Goal: Task Accomplishment & Management: Use online tool/utility

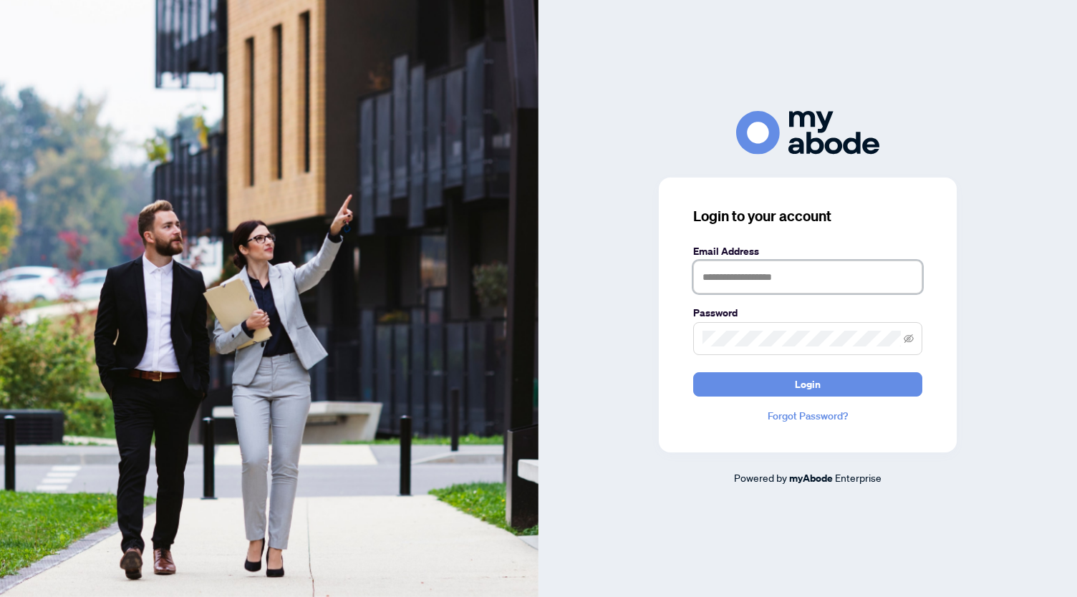
click at [748, 270] on input "text" at bounding box center [807, 277] width 229 height 33
type input "**********"
click at [693, 372] on button "Login" at bounding box center [807, 384] width 229 height 24
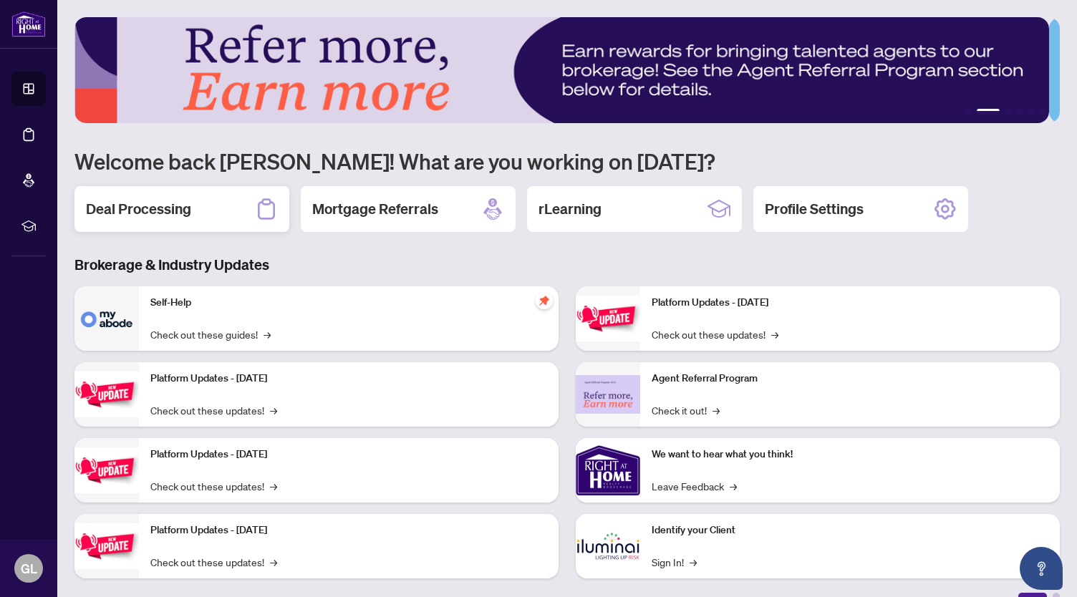
click at [162, 215] on h2 "Deal Processing" at bounding box center [138, 209] width 105 height 20
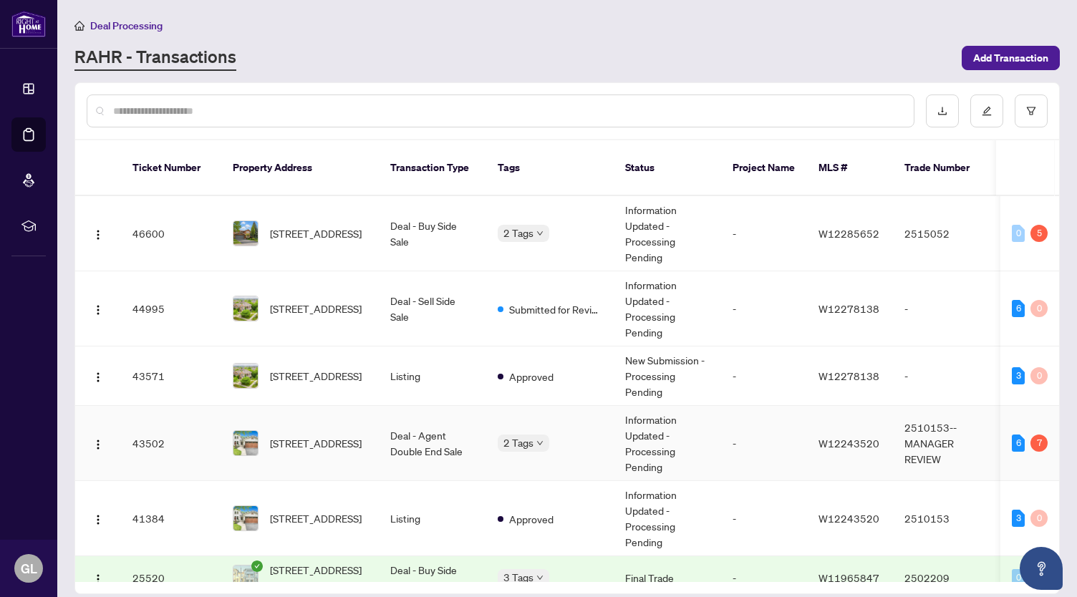
click at [318, 435] on span "[STREET_ADDRESS]" at bounding box center [316, 443] width 92 height 16
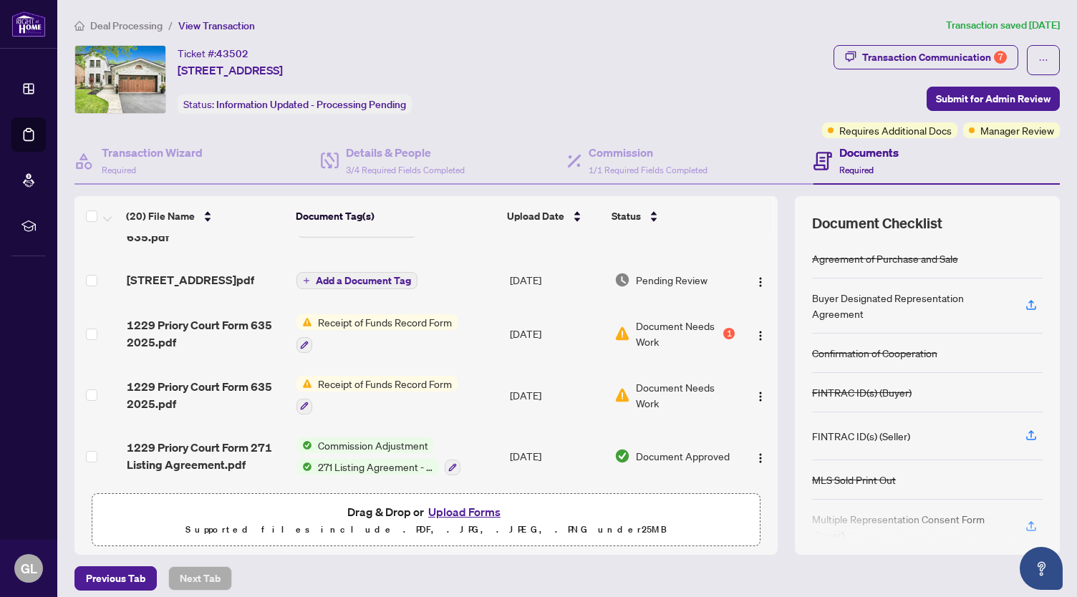
scroll to position [244, 0]
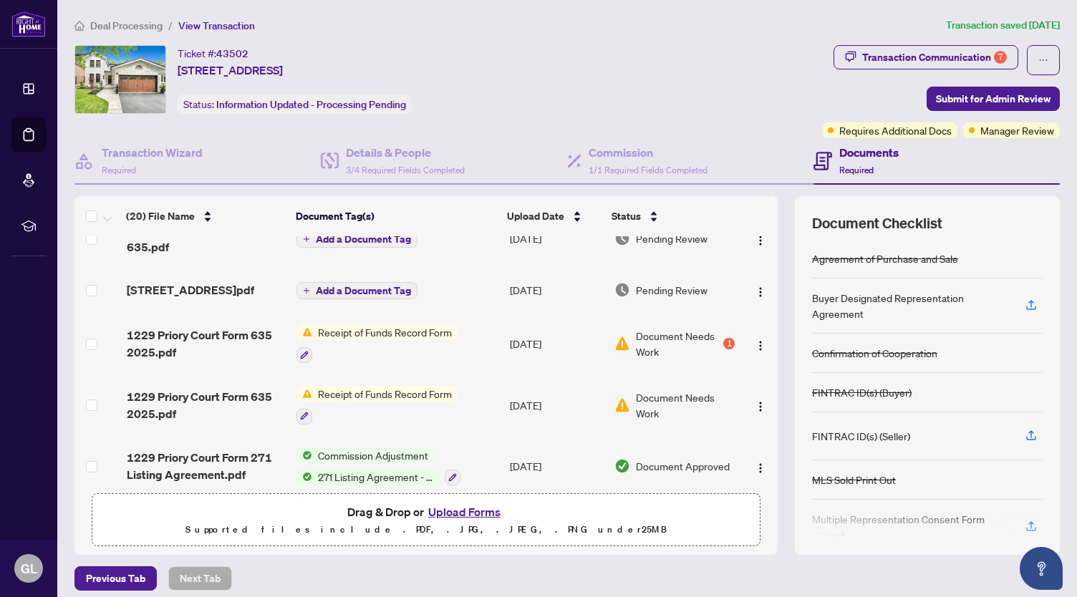
click at [428, 340] on span "Receipt of Funds Record Form" at bounding box center [384, 332] width 145 height 16
click at [392, 339] on span "Receipt of Funds Record Form" at bounding box center [384, 332] width 145 height 16
click at [254, 344] on span "1229 Priory Court Form 635 2025.pdf" at bounding box center [206, 344] width 159 height 34
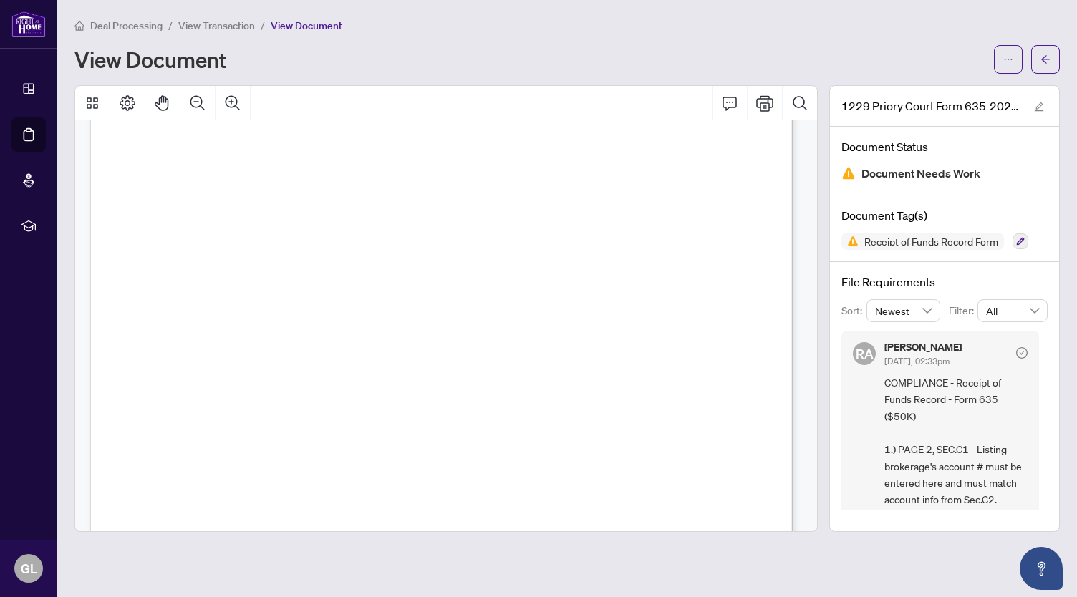
scroll to position [206, 0]
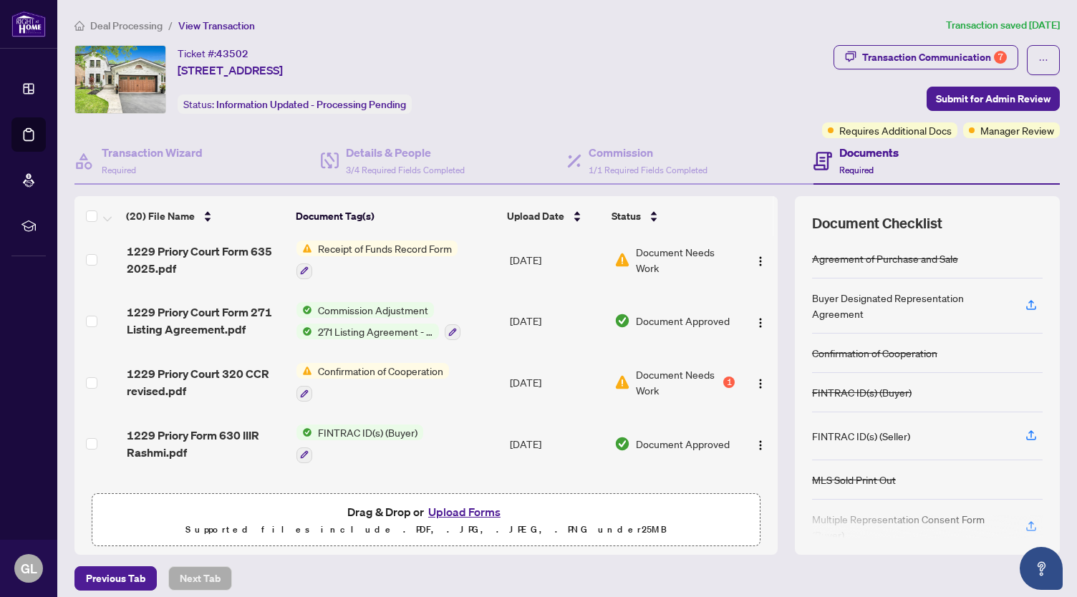
scroll to position [420, 0]
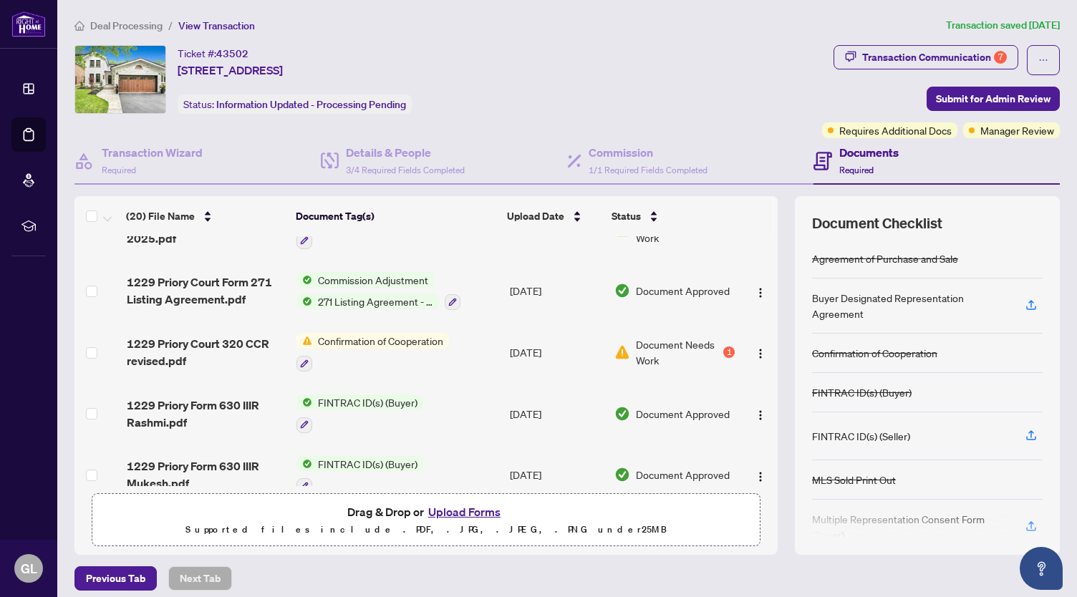
click at [412, 347] on span "Confirmation of Cooperation" at bounding box center [380, 341] width 137 height 16
click at [415, 399] on div "Document Tags" at bounding box center [370, 399] width 158 height 16
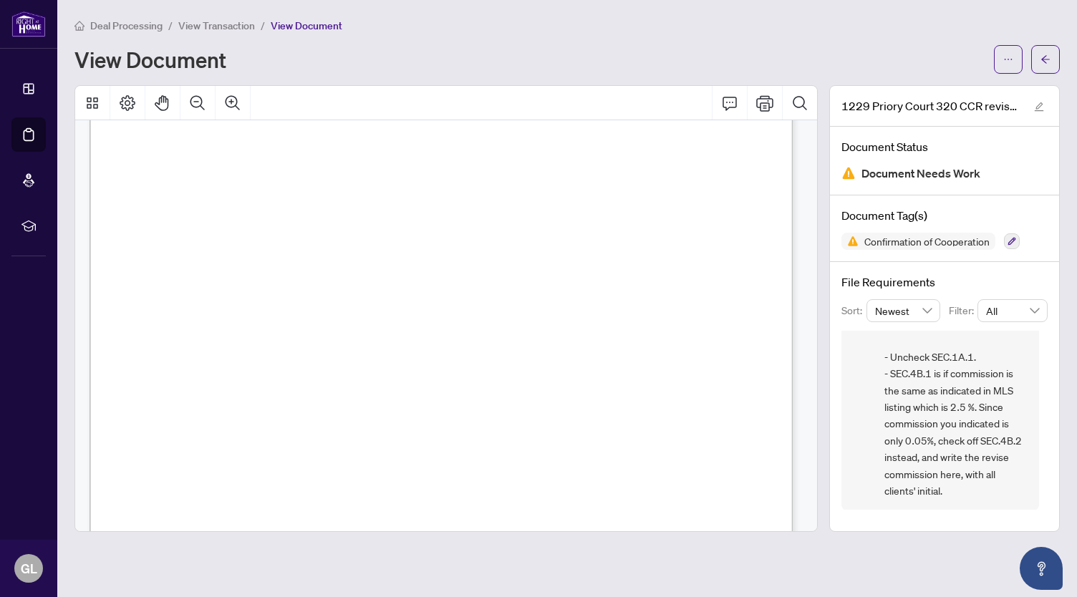
scroll to position [1049, 0]
